Goal: Transaction & Acquisition: Purchase product/service

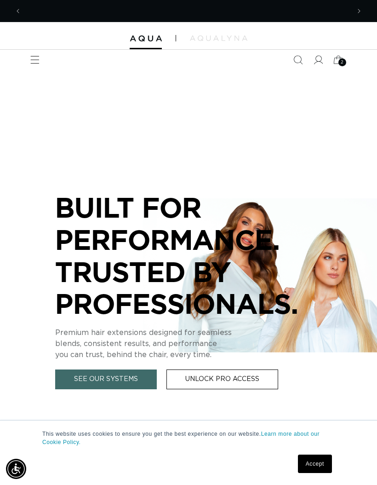
scroll to position [0, 328]
click at [342, 65] on span "2" at bounding box center [342, 62] width 3 height 8
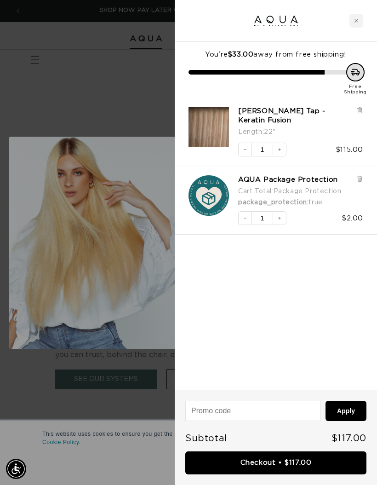
click at [241, 143] on button "Decrease quantity" at bounding box center [245, 150] width 14 height 14
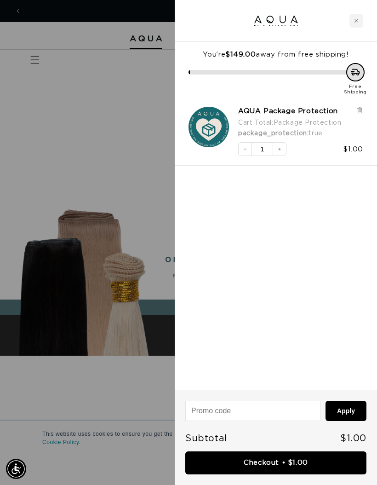
scroll to position [0, 0]
click at [129, 313] on div at bounding box center [188, 242] width 377 height 485
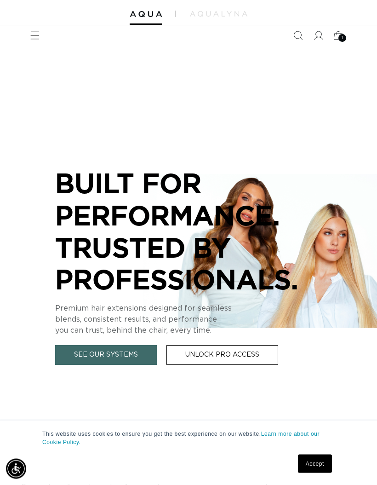
scroll to position [32, 0]
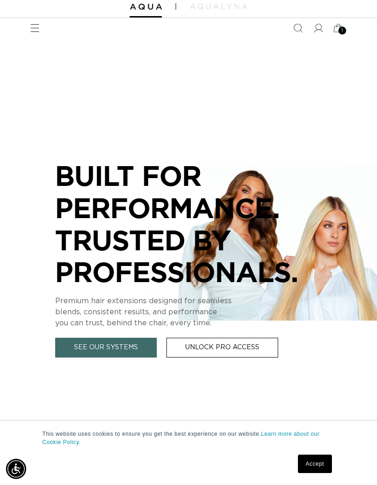
click at [108, 346] on link "See Our Systems" at bounding box center [106, 348] width 102 height 20
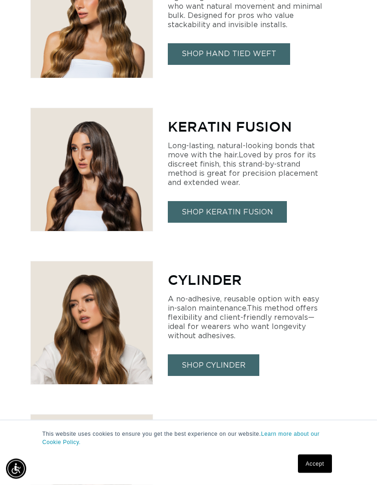
scroll to position [940, 0]
click at [250, 206] on link "SHOP KERATIN FUSION" at bounding box center [227, 212] width 119 height 22
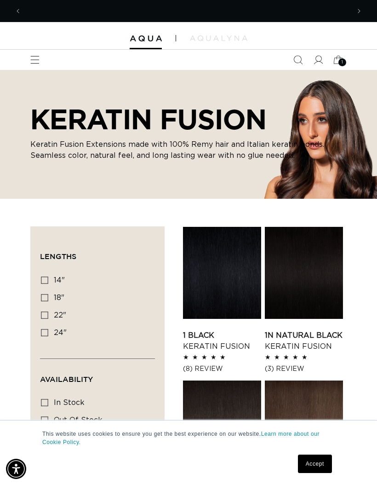
scroll to position [0, 328]
click at [50, 296] on label "18" 18" (47 products)" at bounding box center [95, 297] width 108 height 17
click at [48, 296] on input "18" 18" (47 products)" at bounding box center [44, 297] width 7 height 7
checkbox input "true"
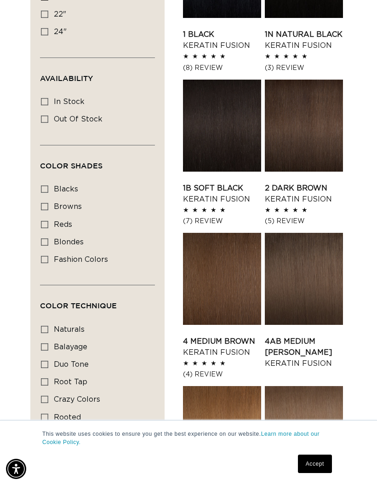
scroll to position [0, 657]
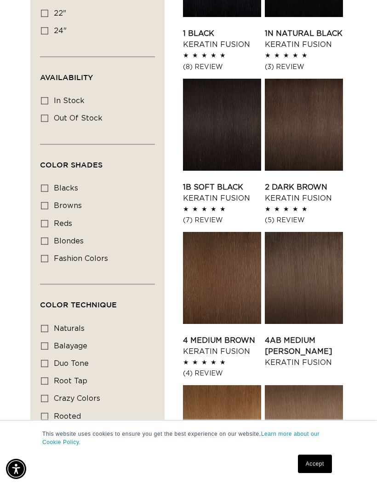
click at [41, 379] on input "root tap root tap (6 products)" at bounding box center [44, 380] width 7 height 7
checkbox input "true"
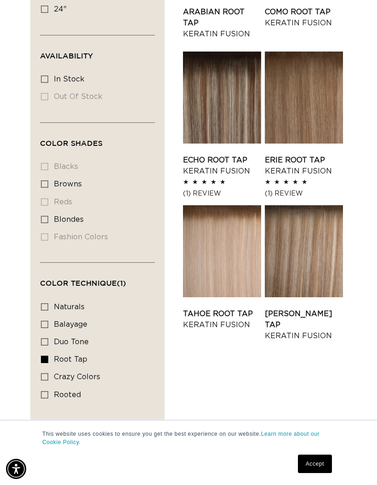
scroll to position [0, 328]
click at [326, 155] on link "Erie Root Tap Keratin Fusion" at bounding box center [304, 166] width 78 height 22
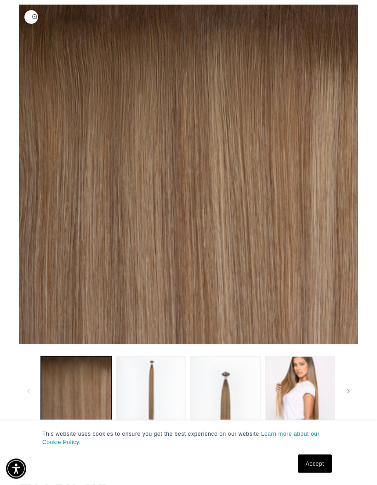
scroll to position [98, 0]
click at [319, 473] on link "Accept" at bounding box center [315, 463] width 34 height 18
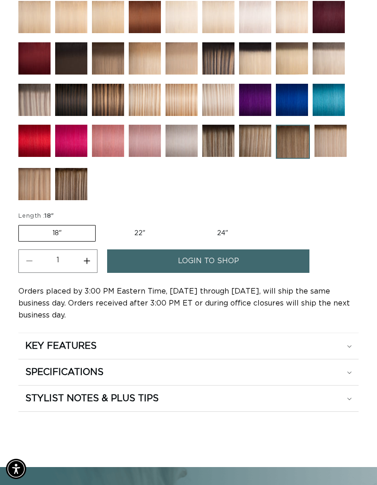
scroll to position [0, 0]
click at [229, 264] on span "login to shop" at bounding box center [208, 260] width 61 height 23
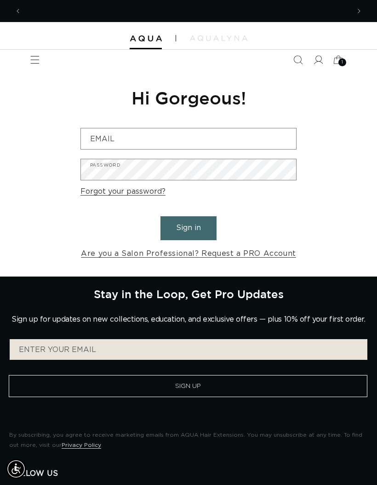
scroll to position [0, 328]
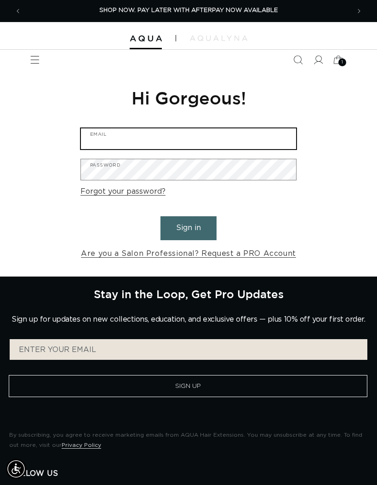
type input "sue5665@aol.com"
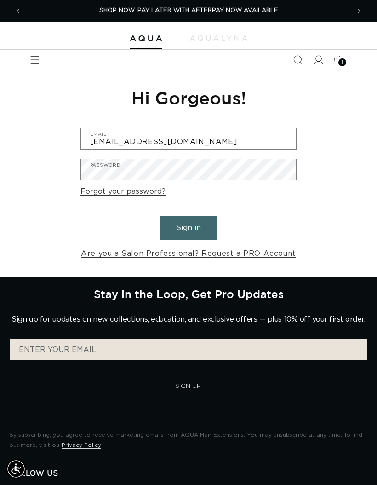
click at [189, 227] on button "Sign in" at bounding box center [188, 227] width 56 height 23
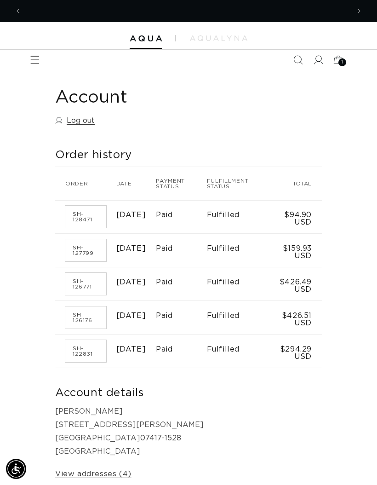
scroll to position [0, 328]
click at [37, 55] on icon "Menu" at bounding box center [34, 59] width 9 height 9
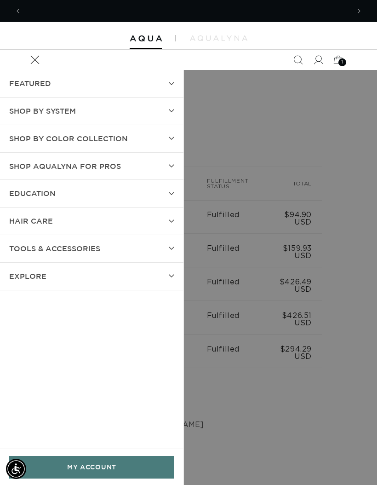
scroll to position [0, 0]
click at [168, 115] on summary "SHOP BY SYSTEM" at bounding box center [91, 110] width 183 height 27
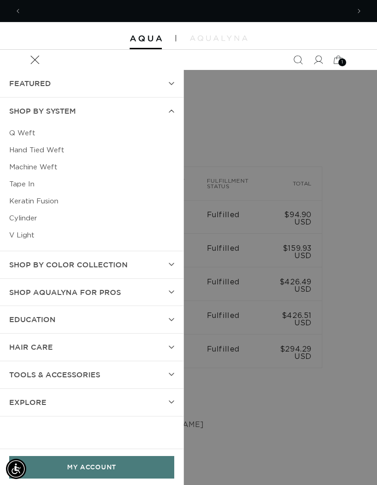
scroll to position [0, 328]
click at [53, 202] on link "Keratin Fusion" at bounding box center [91, 201] width 165 height 17
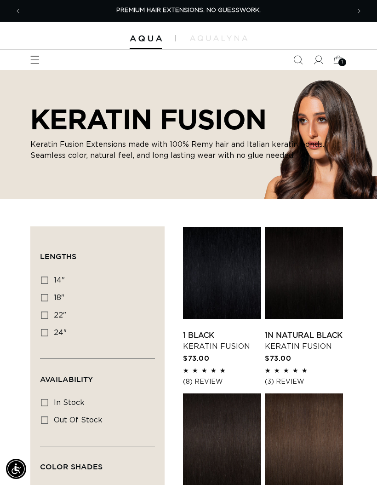
click at [46, 299] on icon at bounding box center [44, 297] width 7 height 7
click at [46, 299] on input "18" 18" (47 products)" at bounding box center [44, 297] width 7 height 7
checkbox input "true"
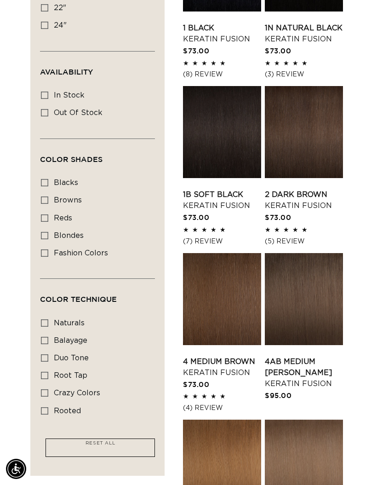
scroll to position [319, 0]
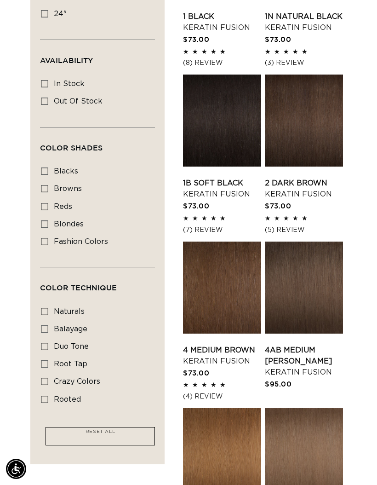
click at [44, 355] on label "root tap root tap (6 products)" at bounding box center [95, 363] width 108 height 17
click at [44, 360] on input "root tap root tap (6 products)" at bounding box center [44, 363] width 7 height 7
checkbox input "true"
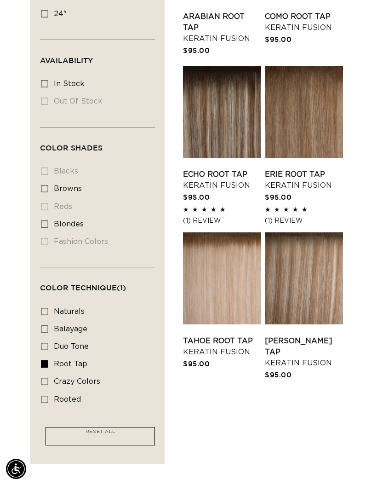
scroll to position [0, 328]
click at [312, 169] on link "Erie Root Tap Keratin Fusion" at bounding box center [304, 180] width 78 height 22
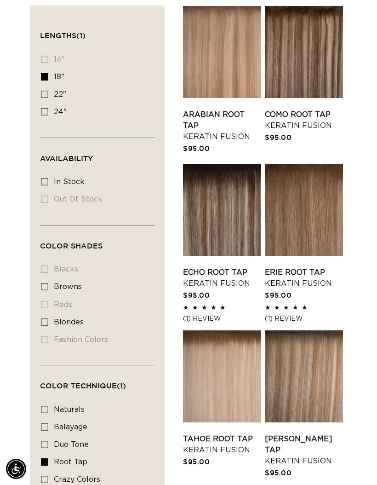
click at [294, 439] on link "Victoria Root Tap Keratin Fusion" at bounding box center [304, 449] width 78 height 33
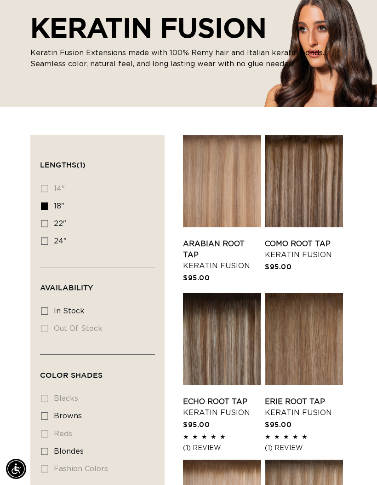
scroll to position [0, 657]
click at [304, 238] on link "Como Root Tap Keratin Fusion" at bounding box center [304, 249] width 78 height 22
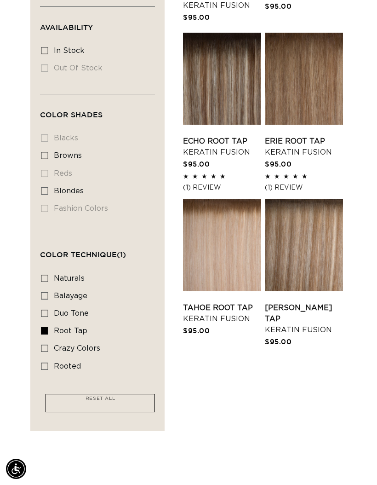
click at [47, 367] on label "rooted rooted (4 products)" at bounding box center [95, 366] width 108 height 17
click at [47, 367] on input "rooted rooted (4 products)" at bounding box center [44, 365] width 7 height 7
checkbox input "true"
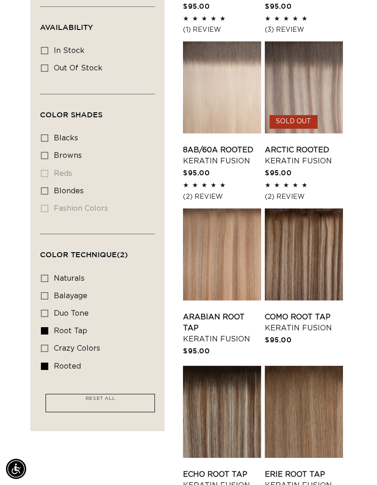
click at [45, 327] on icon at bounding box center [44, 330] width 7 height 7
click at [45, 327] on input "root tap root tap (6 products)" at bounding box center [44, 330] width 7 height 7
checkbox input "false"
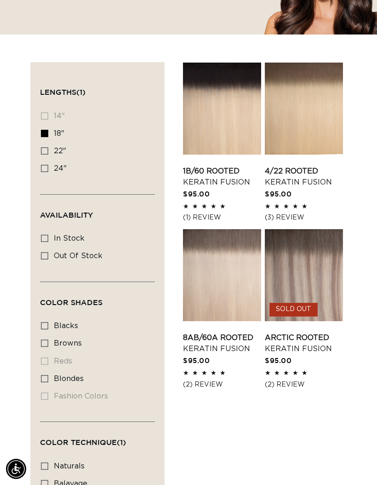
click at [218, 342] on link "8AB/60A Rooted Keratin Fusion" at bounding box center [222, 343] width 78 height 22
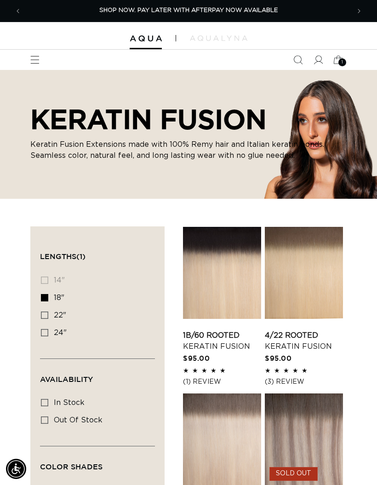
click at [337, 58] on icon at bounding box center [338, 60] width 9 height 8
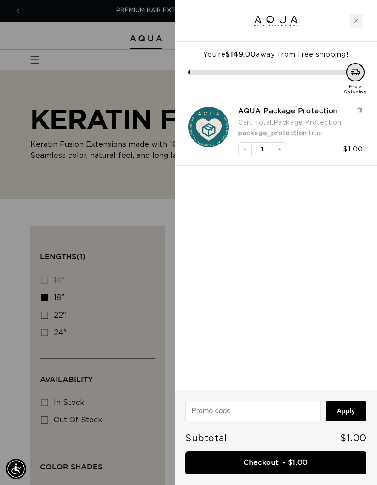
click at [122, 183] on div at bounding box center [188, 242] width 377 height 485
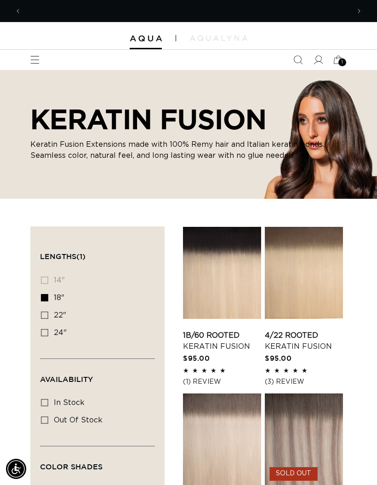
scroll to position [0, 328]
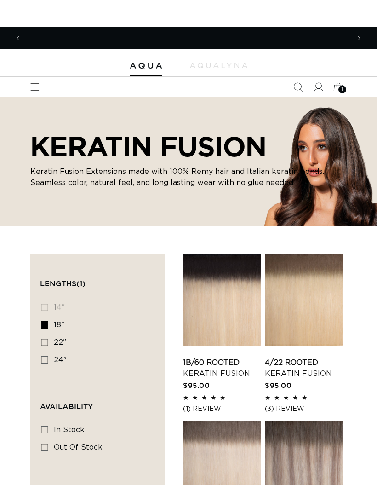
scroll to position [0, 657]
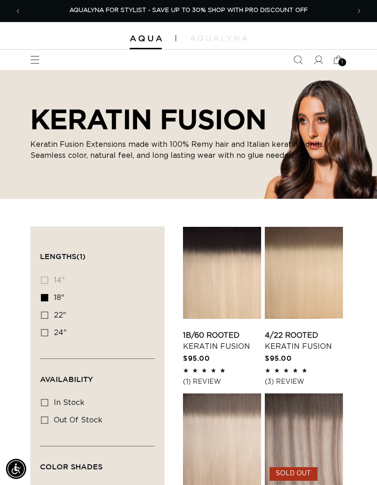
click at [344, 57] on icon at bounding box center [338, 60] width 20 height 20
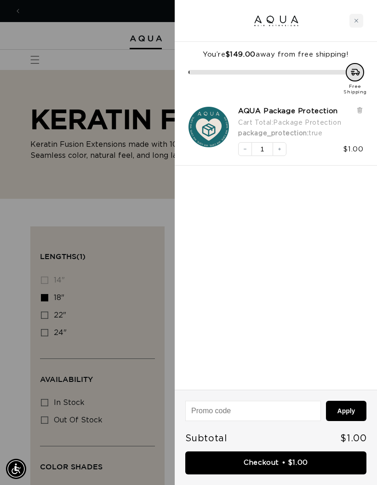
scroll to position [0, 328]
click at [120, 185] on div at bounding box center [188, 242] width 377 height 485
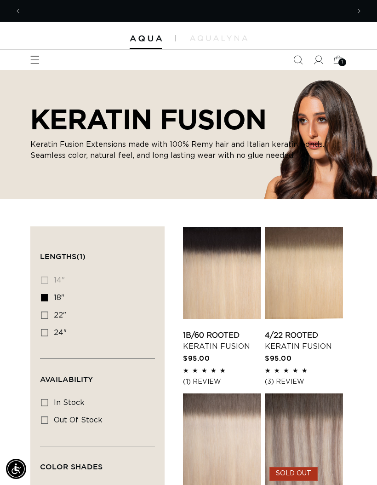
scroll to position [0, 0]
click at [340, 62] on div "1 1" at bounding box center [342, 62] width 8 height 8
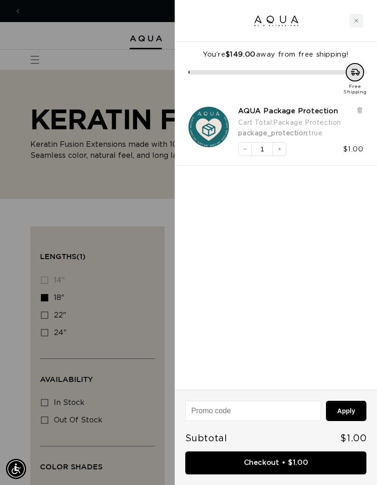
scroll to position [0, 328]
click at [132, 347] on div at bounding box center [188, 242] width 377 height 485
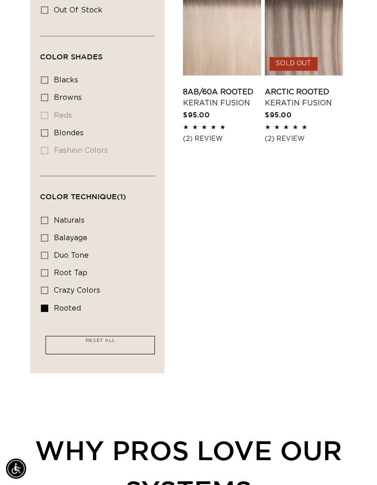
scroll to position [426, 0]
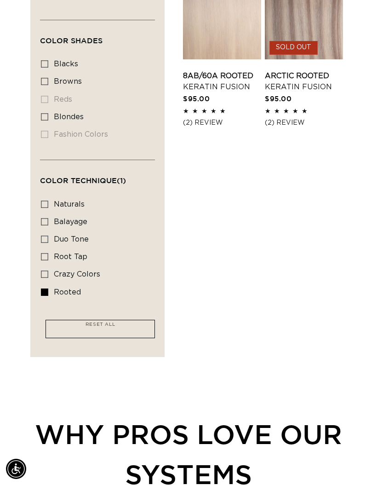
click at [41, 253] on input "root tap root tap (6 products)" at bounding box center [44, 256] width 7 height 7
checkbox input "true"
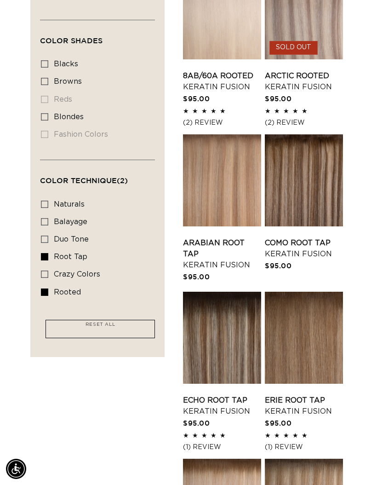
scroll to position [0, 657]
click at [46, 227] on label "balayage balayage (5 products)" at bounding box center [95, 221] width 108 height 17
click at [46, 225] on input "balayage balayage (5 products)" at bounding box center [44, 221] width 7 height 7
checkbox input "true"
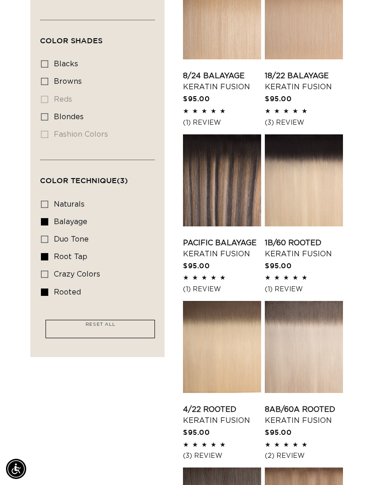
scroll to position [0, 328]
click at [47, 292] on icon at bounding box center [44, 291] width 7 height 7
click at [47, 292] on input "rooted rooted (4 products)" at bounding box center [44, 291] width 7 height 7
checkbox input "false"
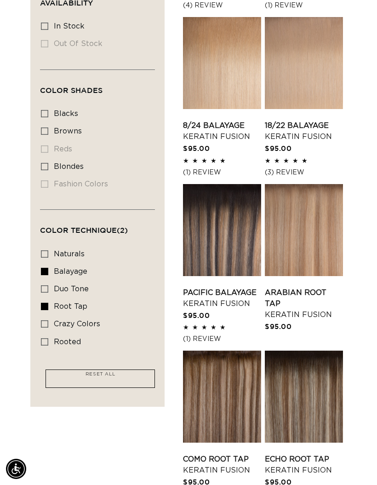
click at [41, 268] on input "balayage balayage (5 products)" at bounding box center [44, 271] width 7 height 7
checkbox input "false"
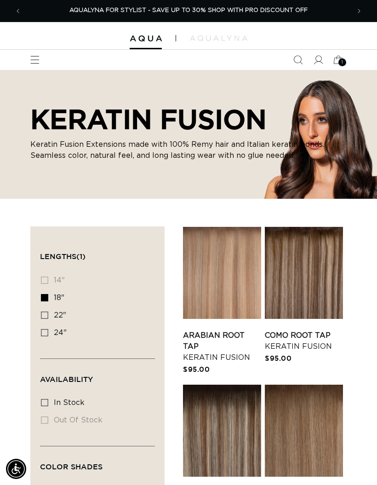
click at [297, 61] on icon "Search" at bounding box center [297, 59] width 9 height 9
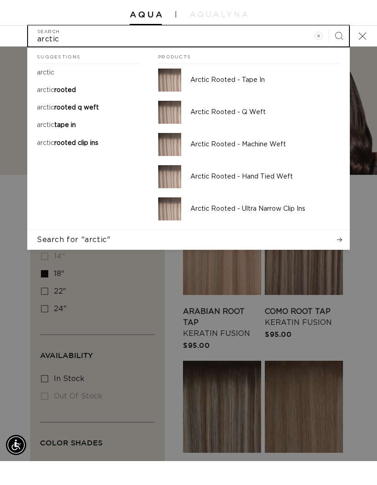
type input "arctic"
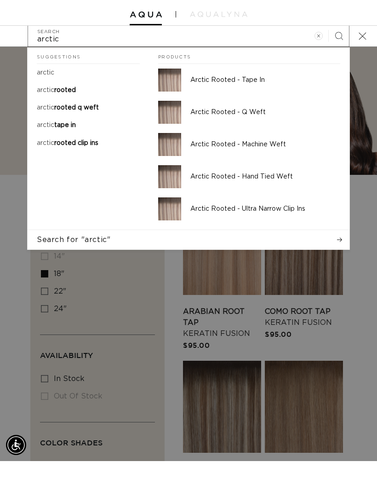
click at [65, 110] on p "arctic rooted" at bounding box center [56, 114] width 39 height 8
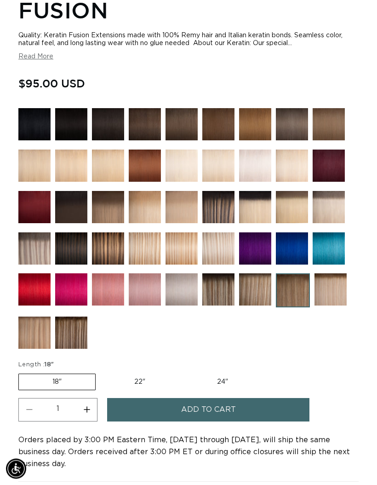
scroll to position [571, 0]
click at [228, 416] on span "Add to cart" at bounding box center [208, 409] width 55 height 23
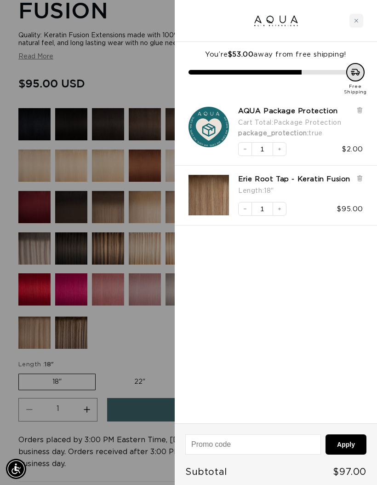
scroll to position [0, 0]
click at [359, 21] on div "Close cart" at bounding box center [356, 21] width 14 height 14
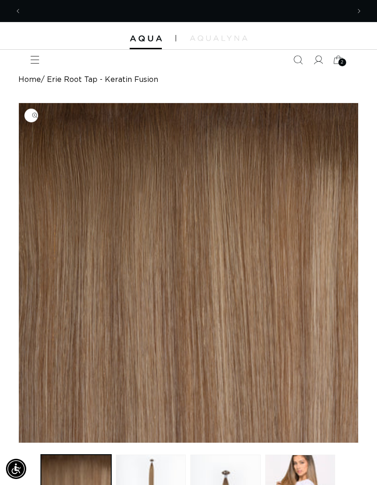
scroll to position [0, 657]
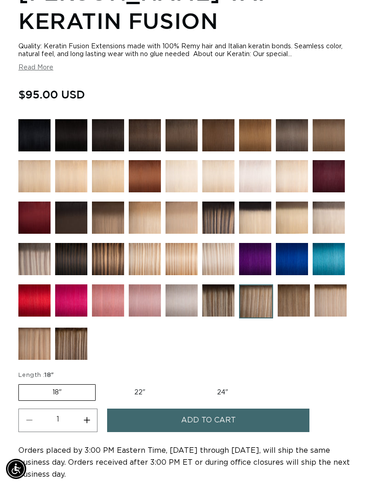
scroll to position [0, 657]
click at [245, 425] on button "Add to cart" at bounding box center [208, 419] width 202 height 23
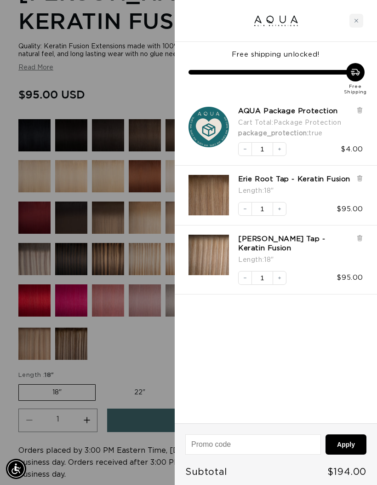
scroll to position [0, 0]
click at [141, 350] on div at bounding box center [188, 242] width 377 height 485
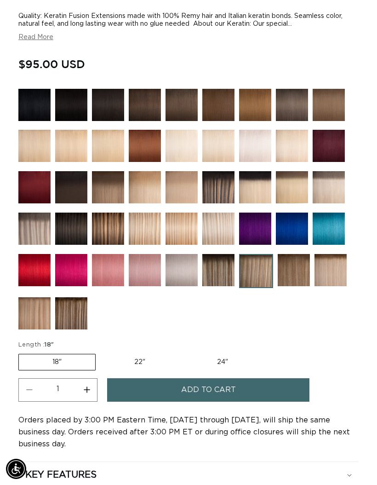
scroll to position [594, 0]
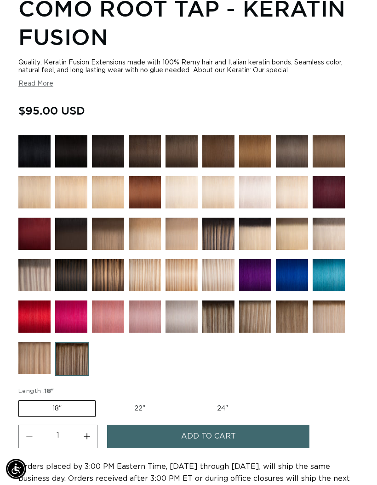
scroll to position [0, 657]
click at [251, 444] on button "Add to cart" at bounding box center [208, 435] width 202 height 23
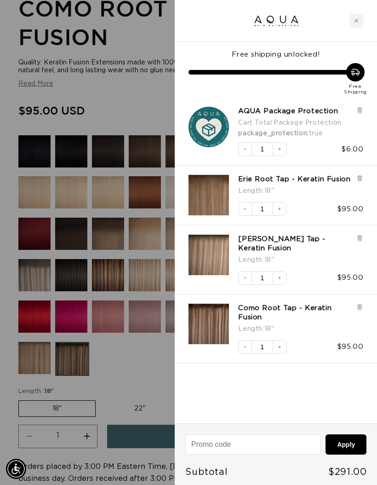
scroll to position [0, 328]
click at [49, 104] on div at bounding box center [188, 242] width 377 height 485
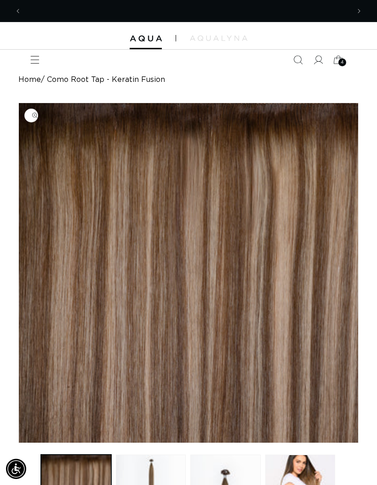
scroll to position [0, 657]
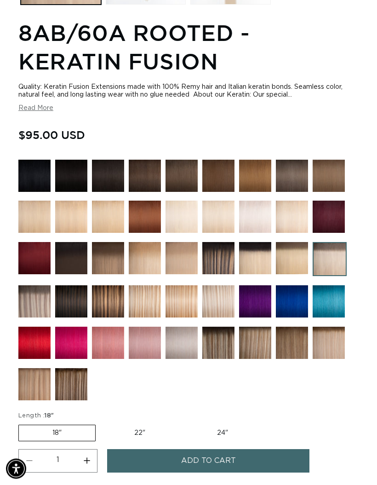
scroll to position [0, 328]
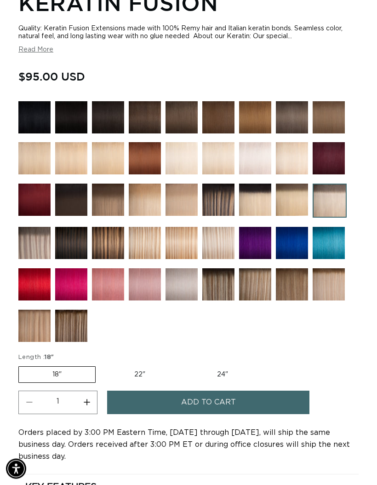
click at [241, 414] on button "Add to cart" at bounding box center [208, 402] width 202 height 23
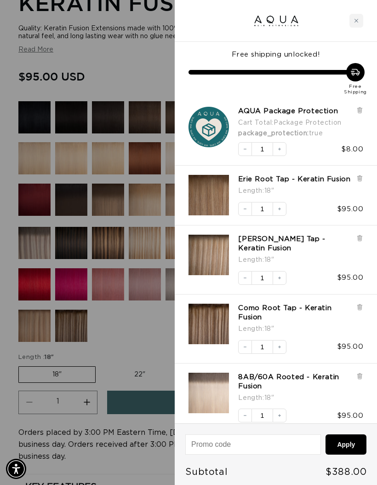
scroll to position [0, 0]
click at [118, 484] on div at bounding box center [188, 242] width 377 height 485
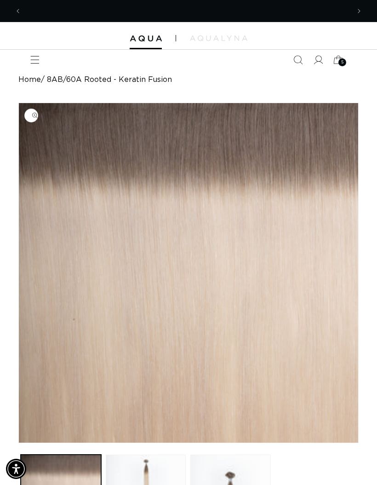
scroll to position [0, 657]
click at [19, 442] on button "Open media 1 in modal" at bounding box center [19, 442] width 0 height 0
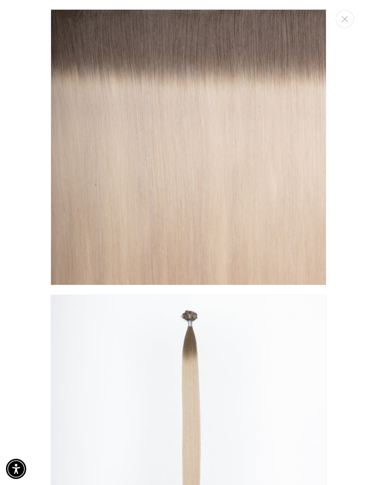
scroll to position [0, 328]
click at [349, 23] on button "Close" at bounding box center [345, 19] width 18 height 18
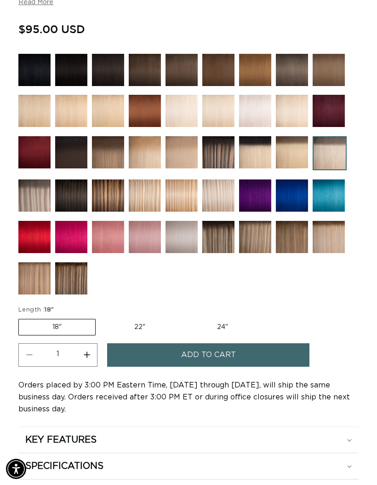
click at [240, 361] on button "Add to cart" at bounding box center [208, 354] width 202 height 23
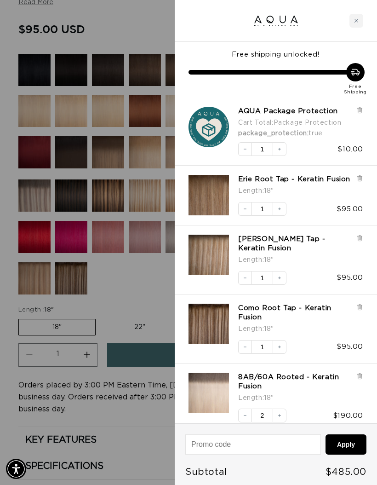
click at [109, 283] on div at bounding box center [188, 242] width 377 height 485
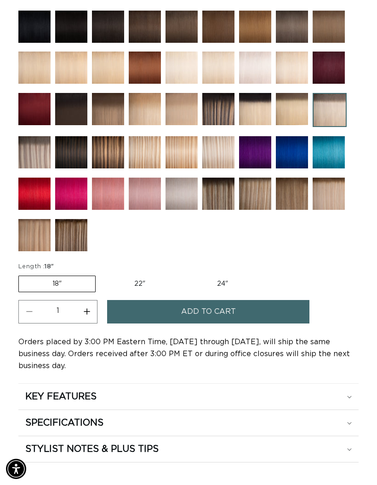
click at [255, 201] on img at bounding box center [255, 193] width 32 height 32
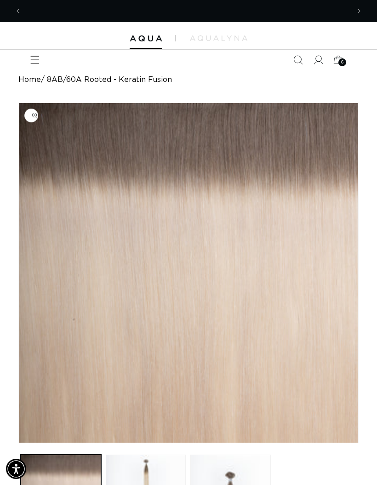
scroll to position [0, 657]
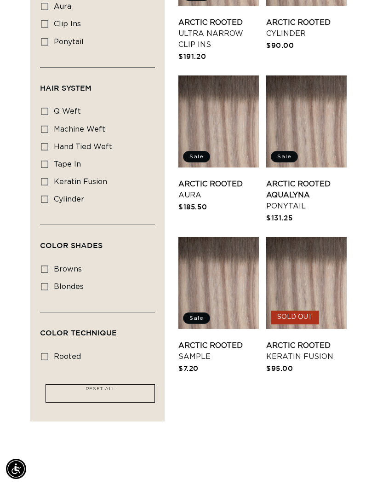
scroll to position [0, 657]
click at [309, 340] on link "Arctic Rooted Keratin Fusion" at bounding box center [306, 351] width 80 height 22
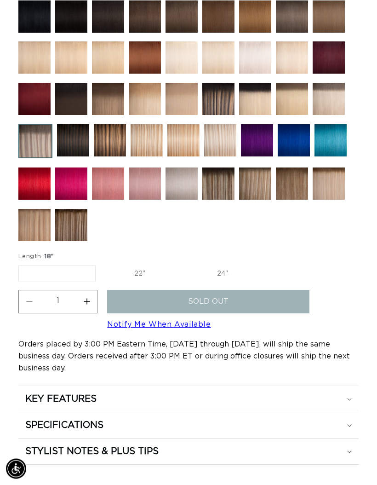
scroll to position [689, 0]
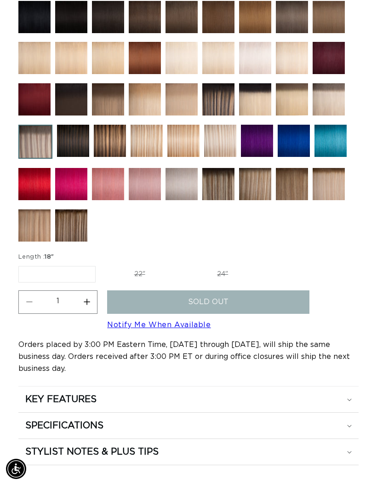
click at [129, 272] on label "22" Variant sold out or unavailable" at bounding box center [140, 274] width 78 height 16
click at [101, 264] on input "22" Variant sold out or unavailable" at bounding box center [100, 264] width 0 height 0
radio input "true"
click at [137, 281] on label "22" Variant sold out or unavailable" at bounding box center [139, 274] width 79 height 17
click at [100, 264] on input "22" Variant sold out or unavailable" at bounding box center [99, 264] width 0 height 0
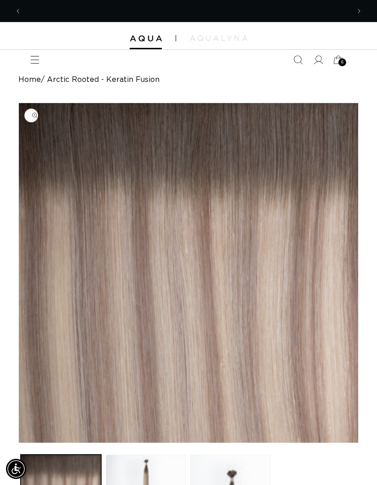
scroll to position [0, 328]
click at [36, 63] on icon "Menu" at bounding box center [35, 60] width 9 height 8
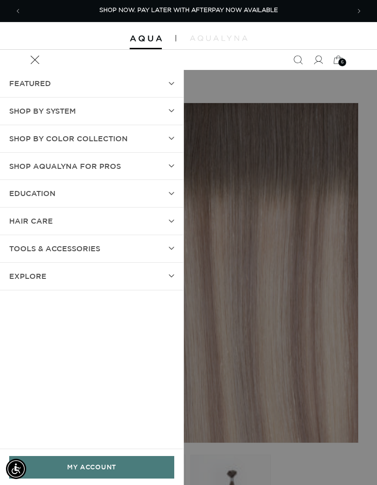
click at [115, 112] on summary "SHOP BY SYSTEM" at bounding box center [91, 110] width 183 height 27
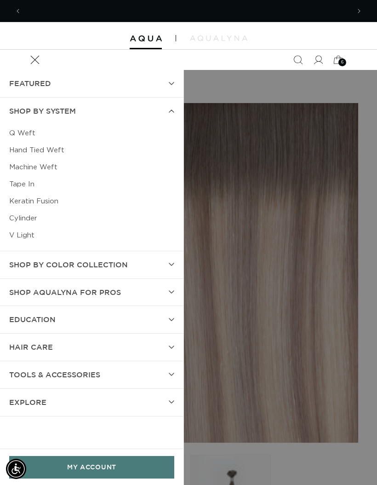
scroll to position [0, 657]
click at [53, 210] on link "Cylinder" at bounding box center [91, 218] width 165 height 17
click at [55, 201] on link "Keratin Fusion" at bounding box center [91, 201] width 165 height 17
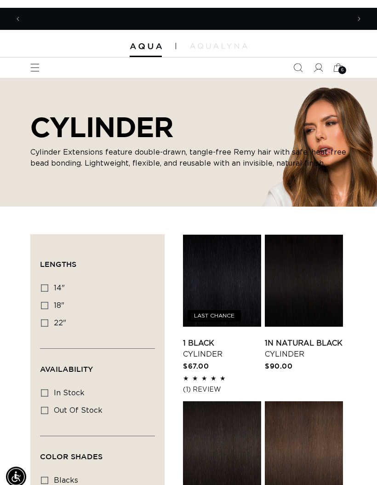
scroll to position [0, 328]
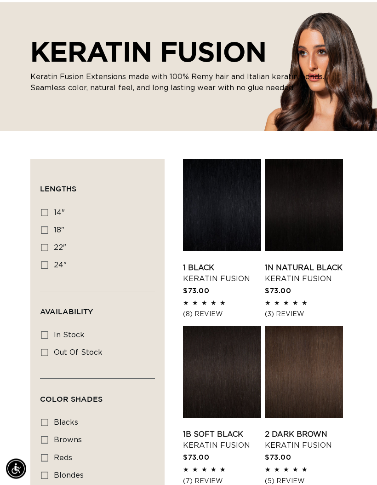
scroll to position [68, 0]
click at [42, 231] on icon at bounding box center [44, 229] width 7 height 7
click at [42, 231] on input "18" 18" (47 products)" at bounding box center [44, 229] width 7 height 7
checkbox input "true"
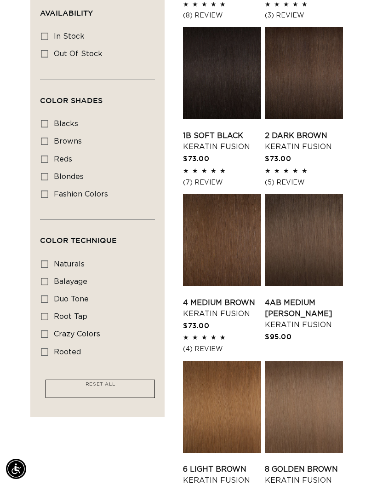
click at [47, 278] on icon at bounding box center [44, 281] width 7 height 7
click at [47, 278] on input "balayage balayage (5 products)" at bounding box center [44, 281] width 7 height 7
checkbox input "true"
click at [47, 295] on icon at bounding box center [44, 298] width 7 height 7
click at [47, 295] on input "duo tone duo tone (5 products)" at bounding box center [44, 298] width 7 height 7
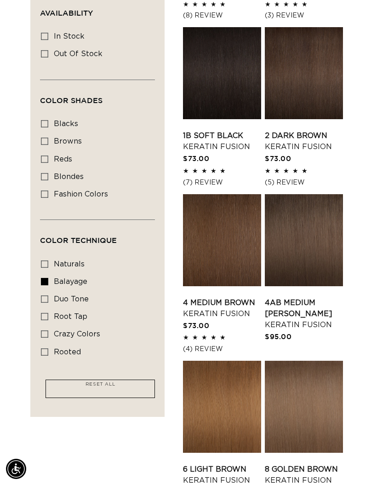
checkbox input "true"
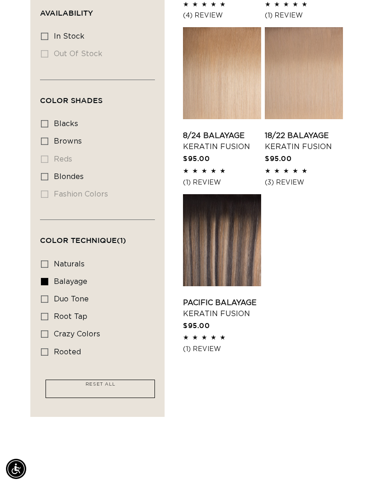
scroll to position [0, 657]
click at [49, 299] on label "duo tone duo tone (5 products)" at bounding box center [95, 299] width 108 height 17
click at [48, 299] on input "duo tone duo tone (5 products)" at bounding box center [44, 298] width 7 height 7
checkbox input "true"
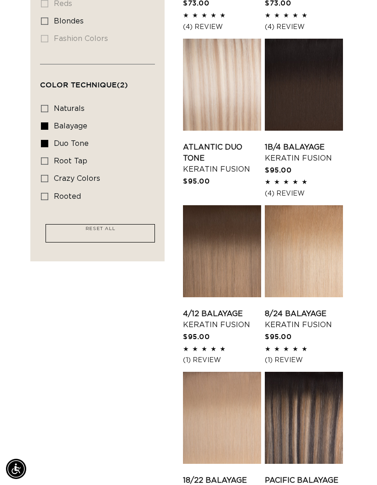
click at [212, 142] on link "Atlantic Duo Tone Keratin Fusion" at bounding box center [222, 158] width 78 height 33
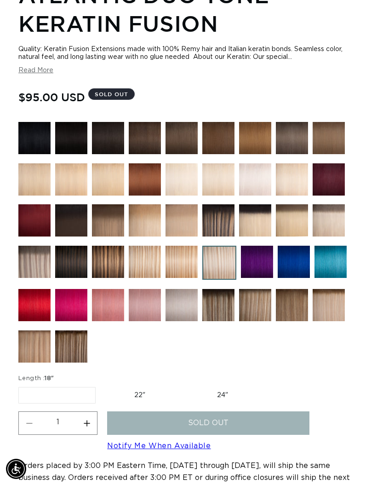
click at [127, 398] on label "22" Variant sold out or unavailable" at bounding box center [140, 395] width 78 height 16
click at [101, 385] on input "22" Variant sold out or unavailable" at bounding box center [100, 385] width 0 height 0
radio input "true"
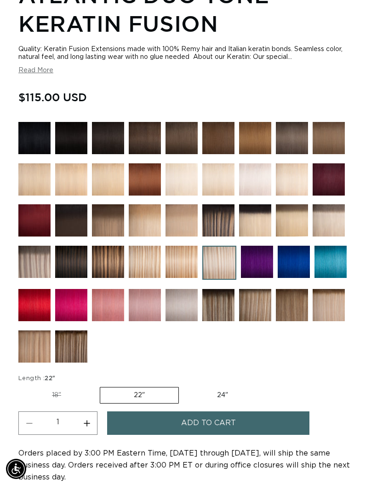
click at [173, 433] on button "Add to cart" at bounding box center [208, 422] width 202 height 23
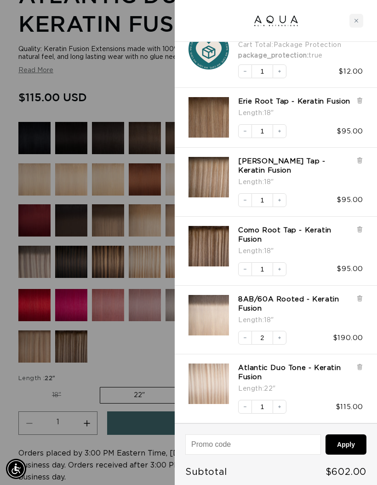
scroll to position [0, 657]
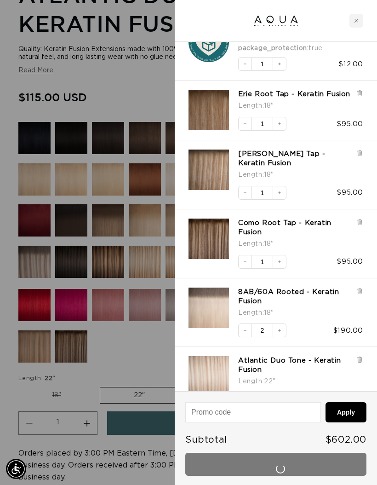
scroll to position [601, 0]
